Goal: Navigation & Orientation: Find specific page/section

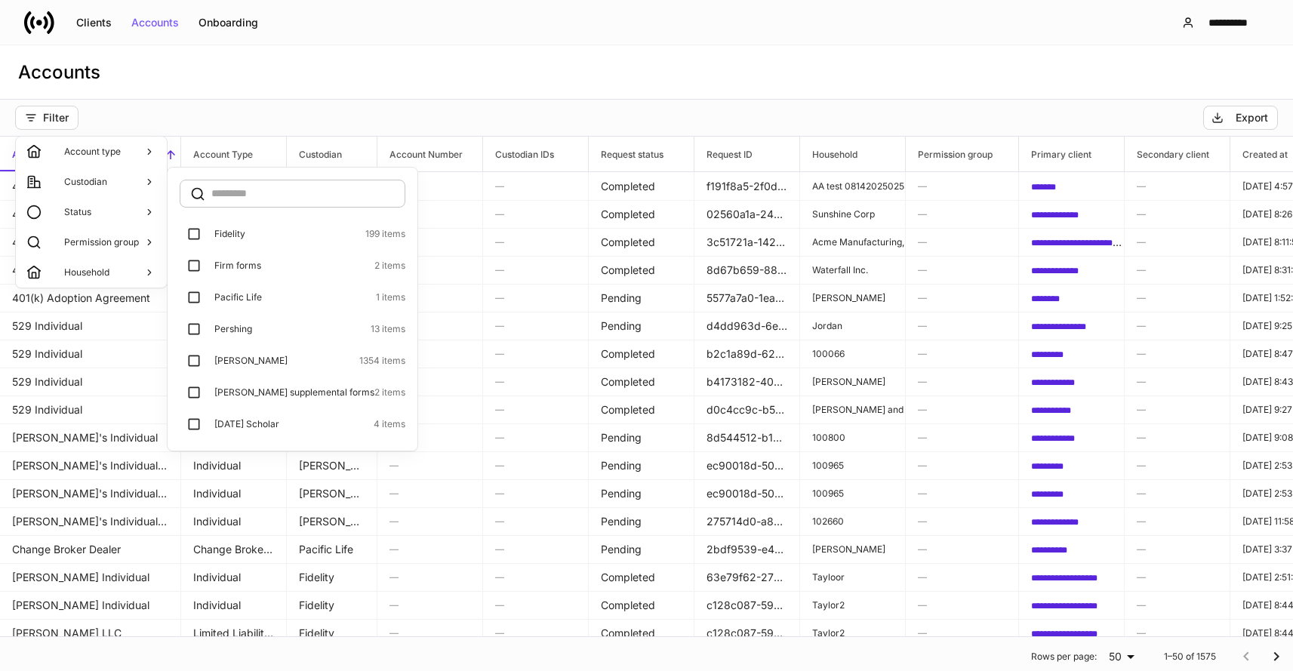
click at [156, 75] on div at bounding box center [646, 335] width 1293 height 671
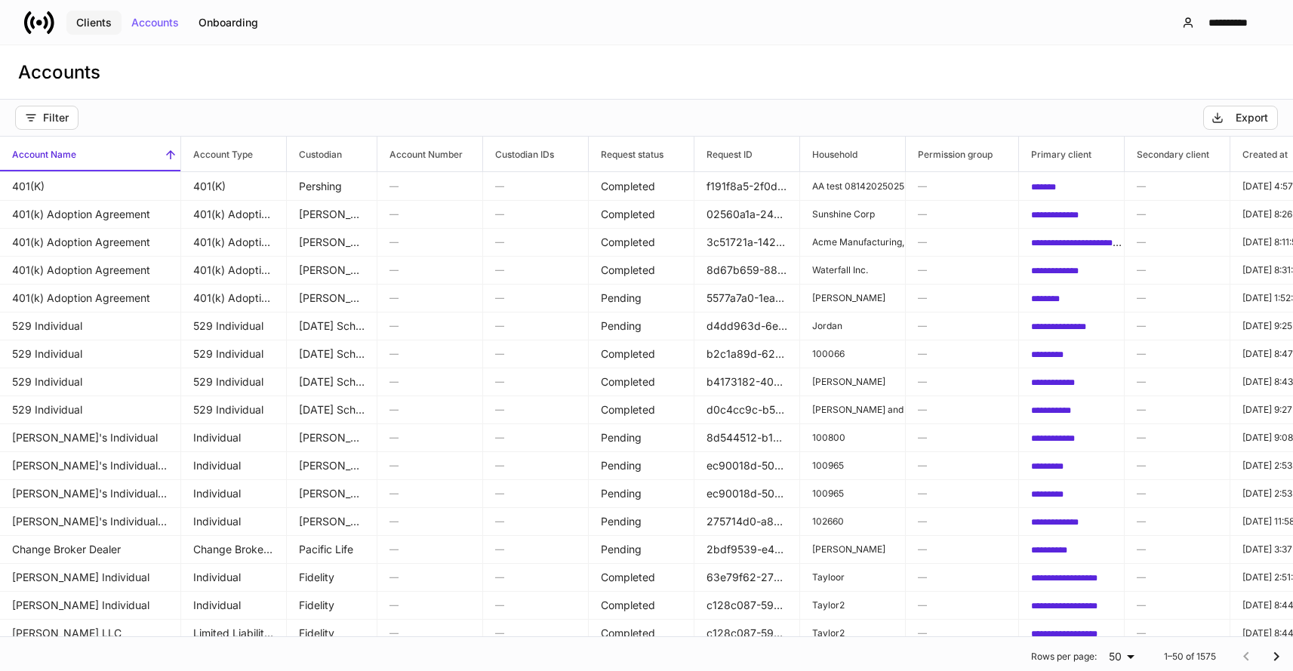
click at [97, 22] on div "Clients" at bounding box center [93, 22] width 35 height 11
